Goal: Check status: Check status

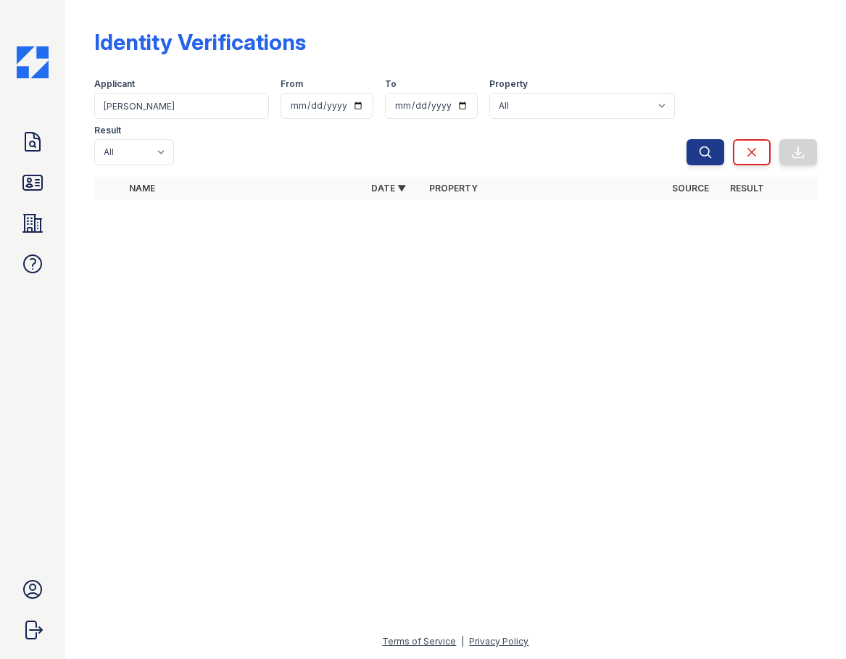
click at [22, 121] on div "Doc Verifications ID Verifications Properties FAQ [PERSON_NAME] CAF Management …" at bounding box center [32, 329] width 65 height 659
click at [37, 140] on icon at bounding box center [32, 141] width 23 height 23
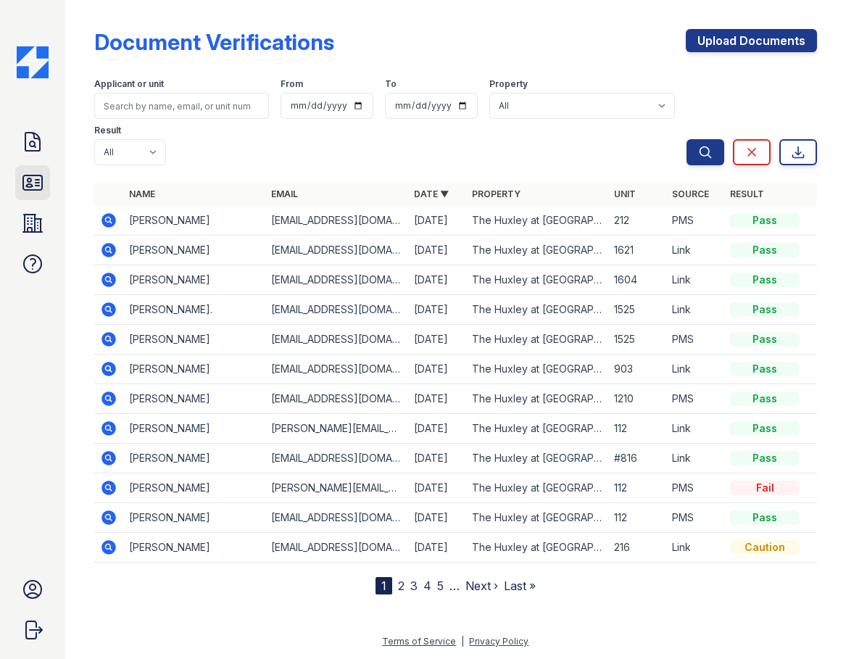
click at [41, 193] on icon at bounding box center [32, 182] width 23 height 23
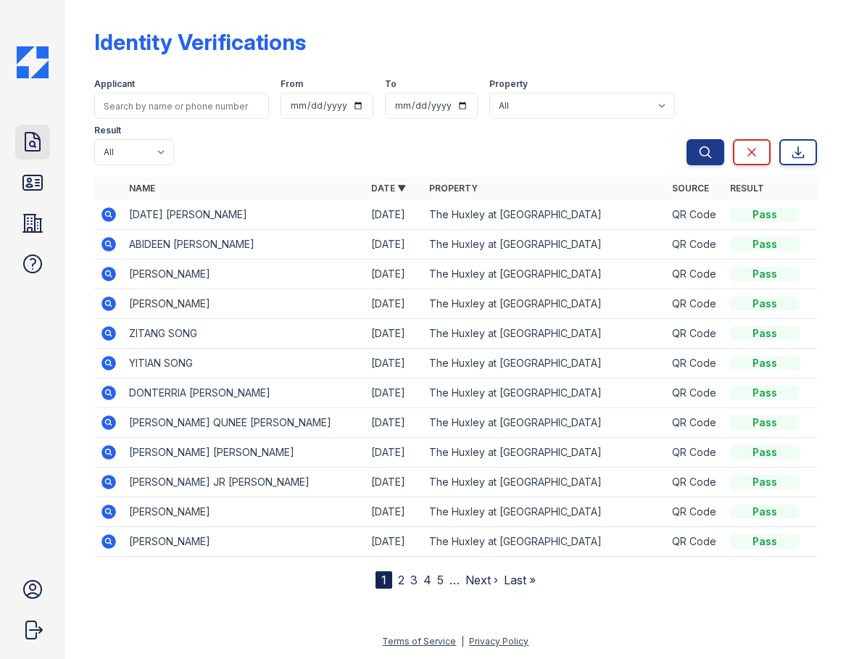
click at [38, 141] on icon at bounding box center [32, 141] width 23 height 23
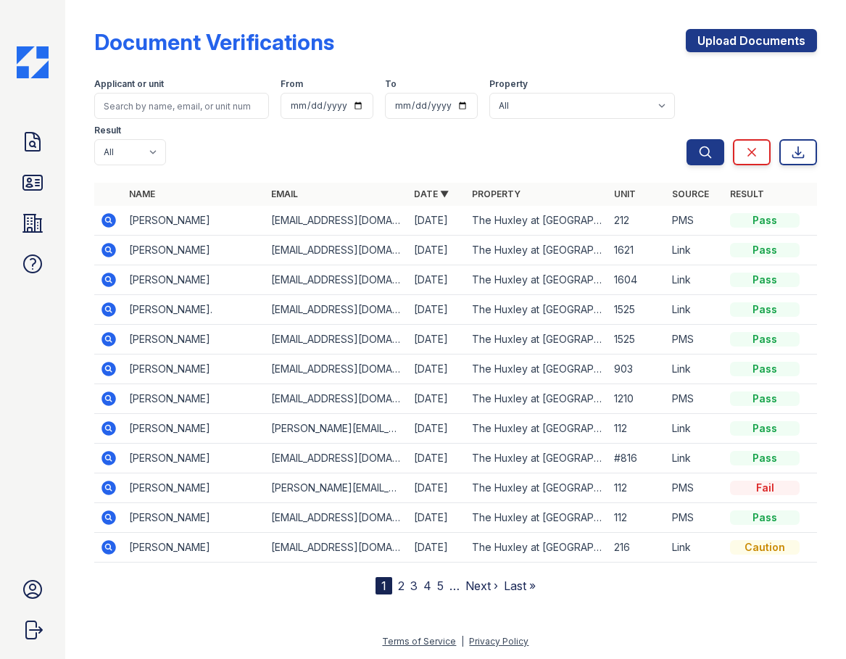
click at [104, 218] on icon at bounding box center [108, 220] width 14 height 14
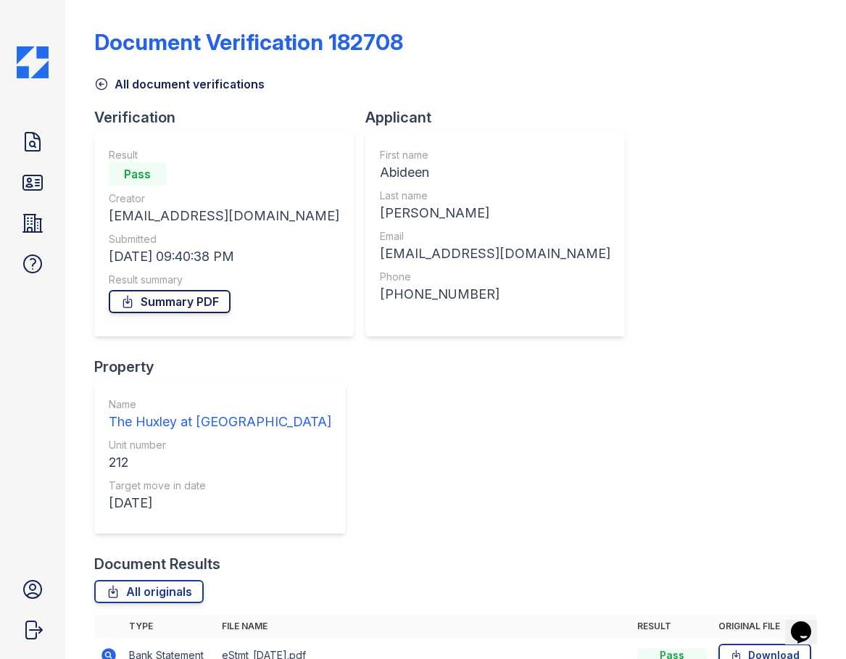
click at [172, 304] on link "Summary PDF" at bounding box center [170, 301] width 122 height 23
click at [101, 82] on icon at bounding box center [101, 84] width 14 height 14
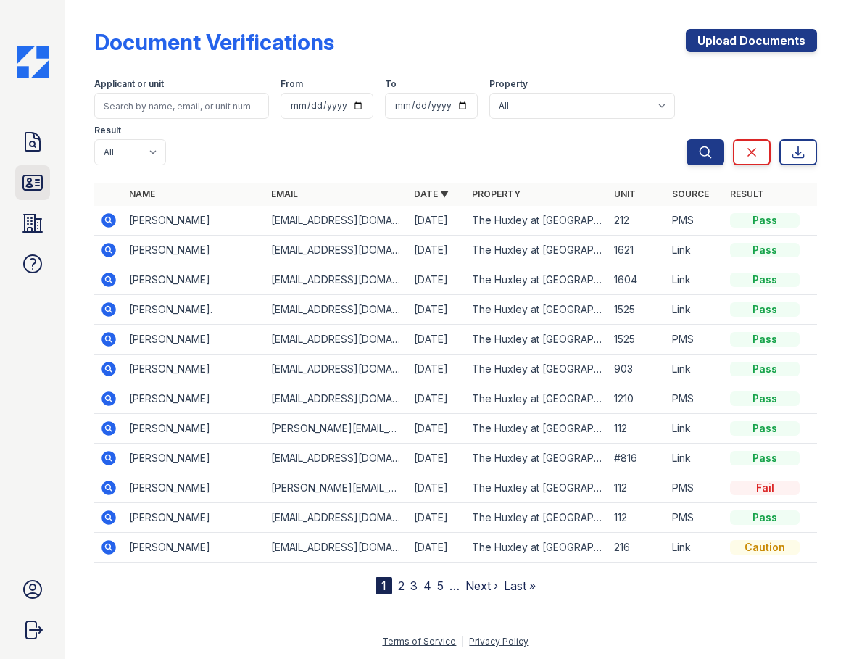
click at [37, 180] on icon at bounding box center [32, 182] width 19 height 14
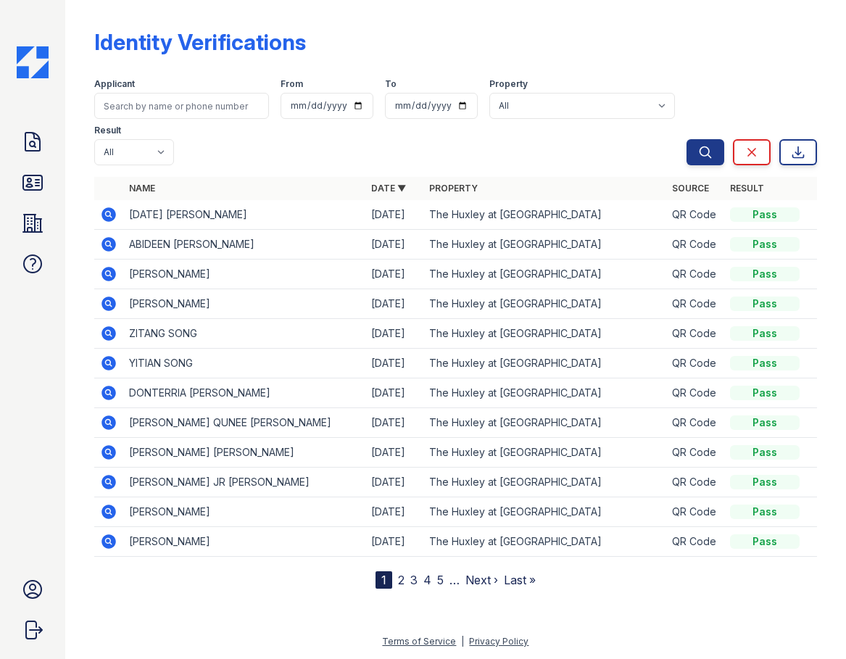
click at [110, 242] on icon at bounding box center [108, 244] width 17 height 17
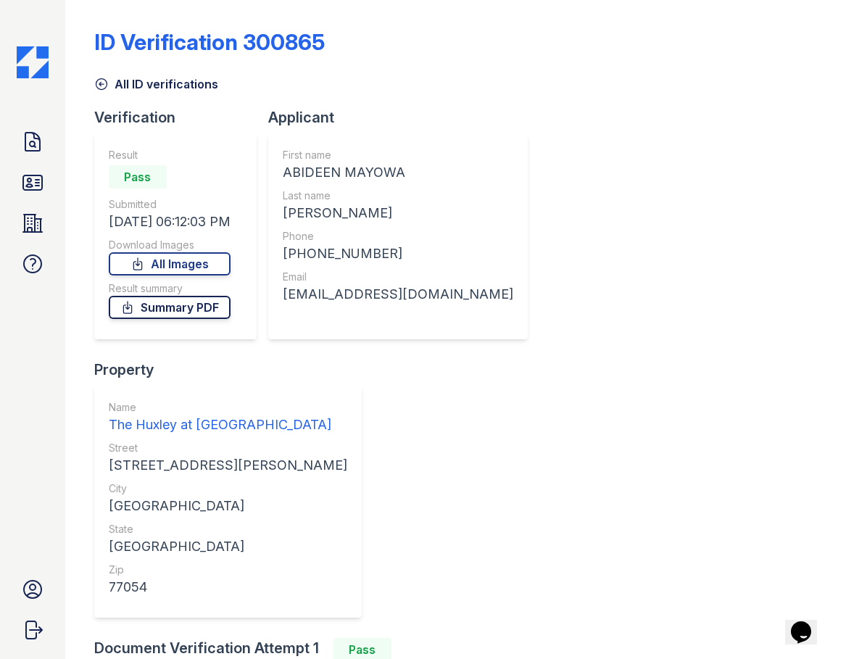
click at [187, 305] on link "Summary PDF" at bounding box center [170, 307] width 122 height 23
click at [100, 82] on icon at bounding box center [101, 84] width 14 height 14
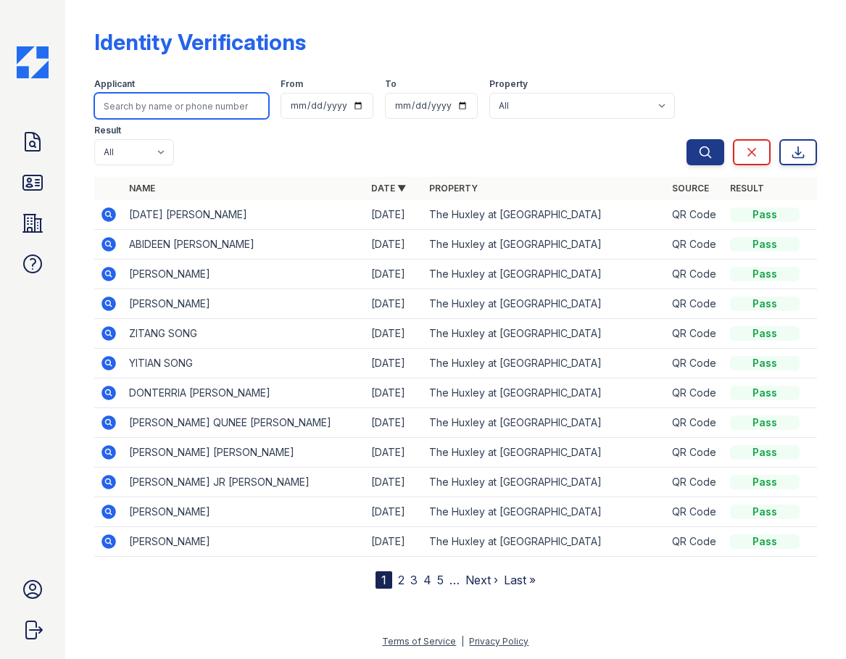
click at [172, 102] on input "search" at bounding box center [181, 106] width 175 height 26
type input "alondra"
click at [686, 139] on button "Search" at bounding box center [705, 152] width 38 height 26
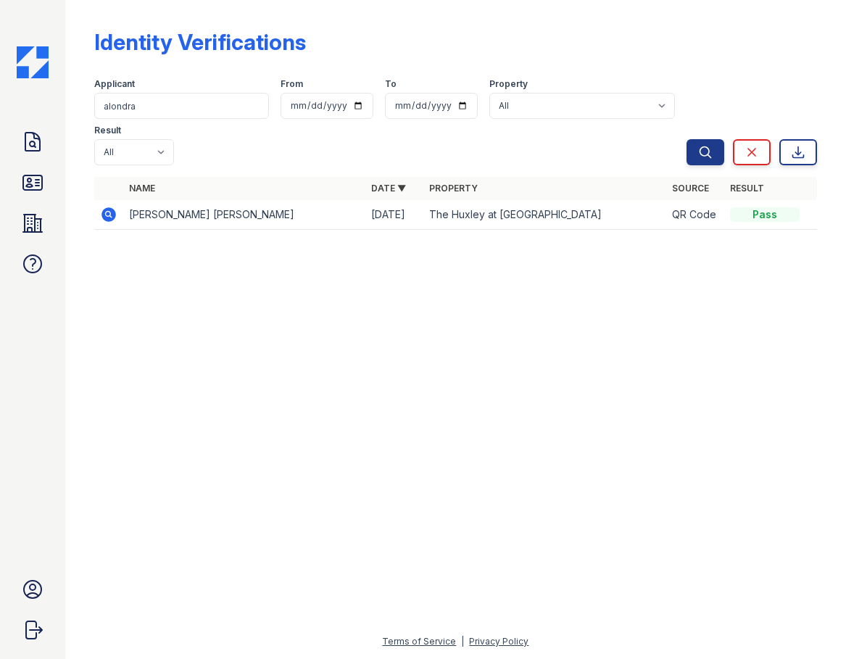
click at [111, 212] on icon at bounding box center [108, 214] width 14 height 14
